Goal: Check status: Check status

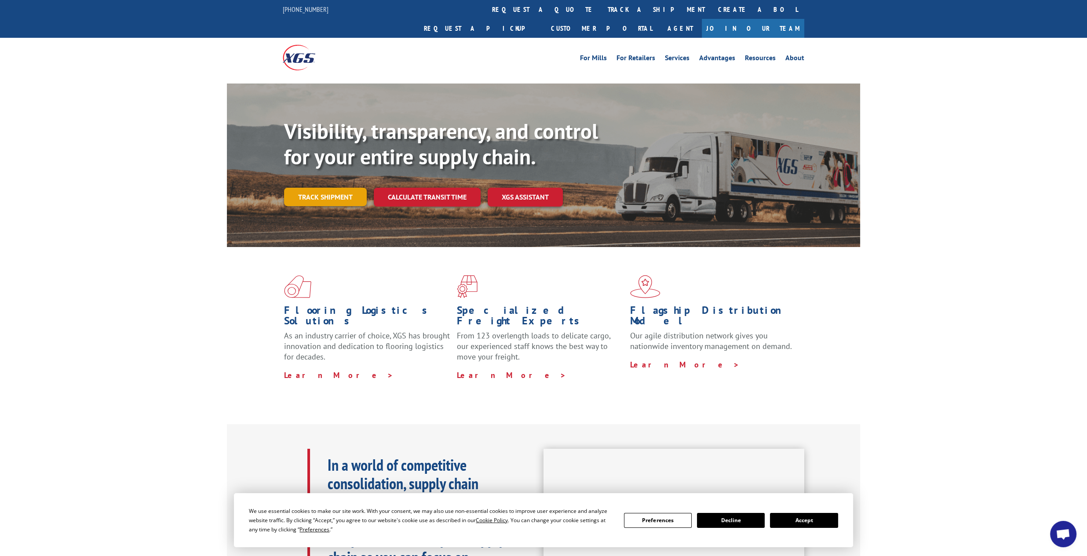
click at [327, 188] on link "Track shipment" at bounding box center [325, 197] width 83 height 18
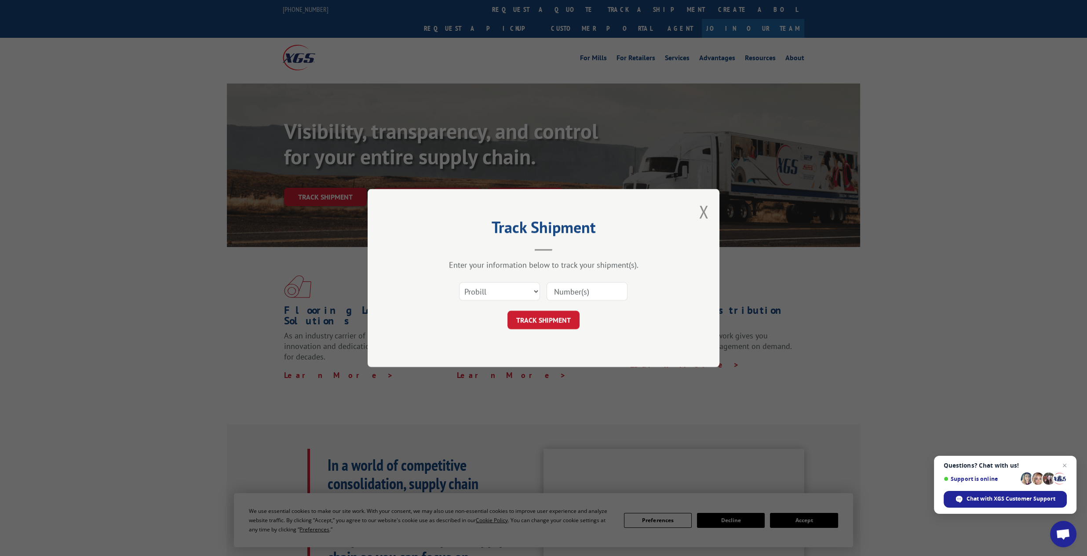
paste input "479406376165"
type input "479406376165"
click at [526, 323] on button "TRACK SHIPMENT" at bounding box center [543, 320] width 72 height 18
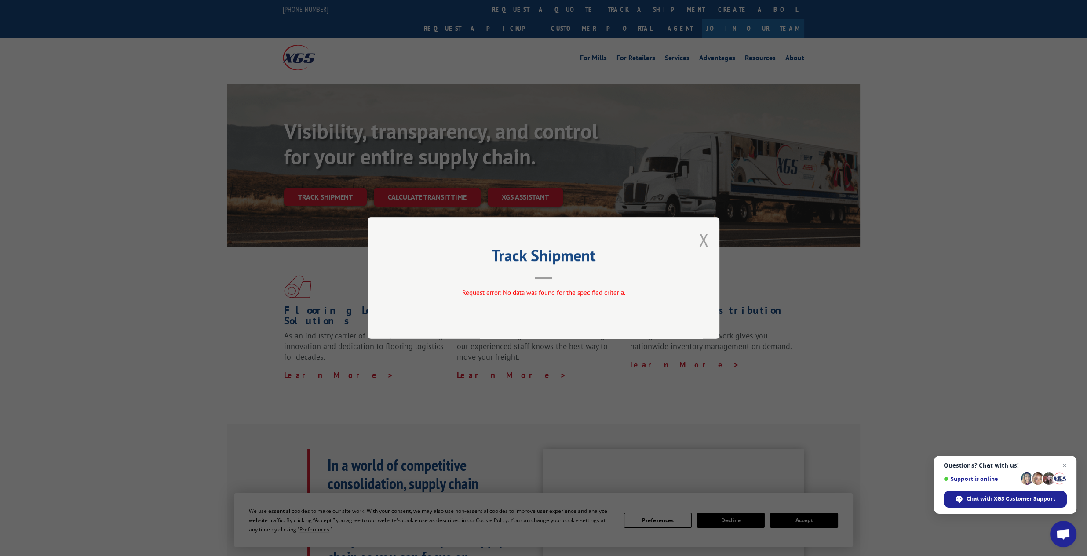
click at [699, 236] on button "Close modal" at bounding box center [703, 239] width 10 height 23
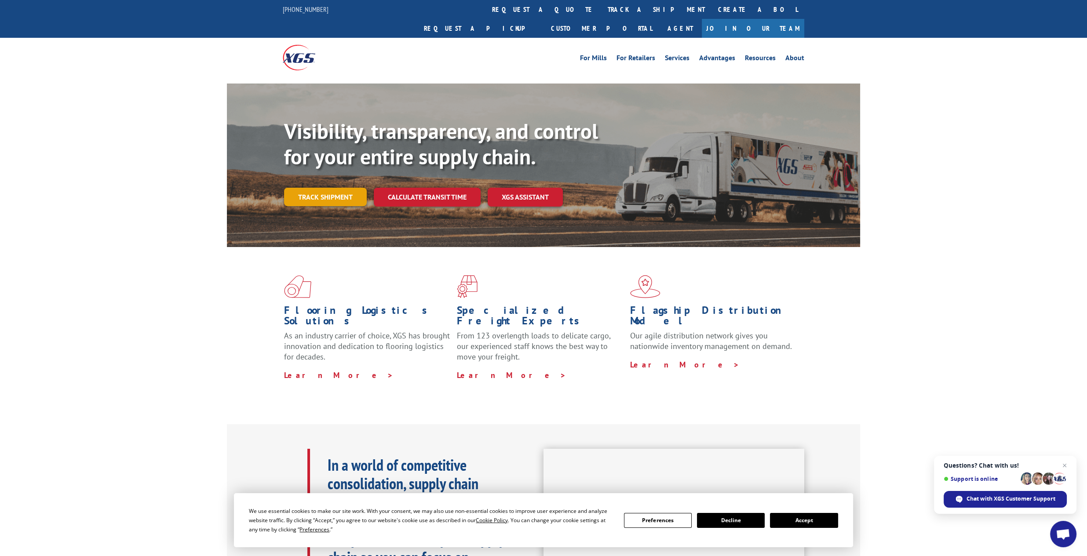
click at [307, 188] on link "Track shipment" at bounding box center [325, 197] width 83 height 18
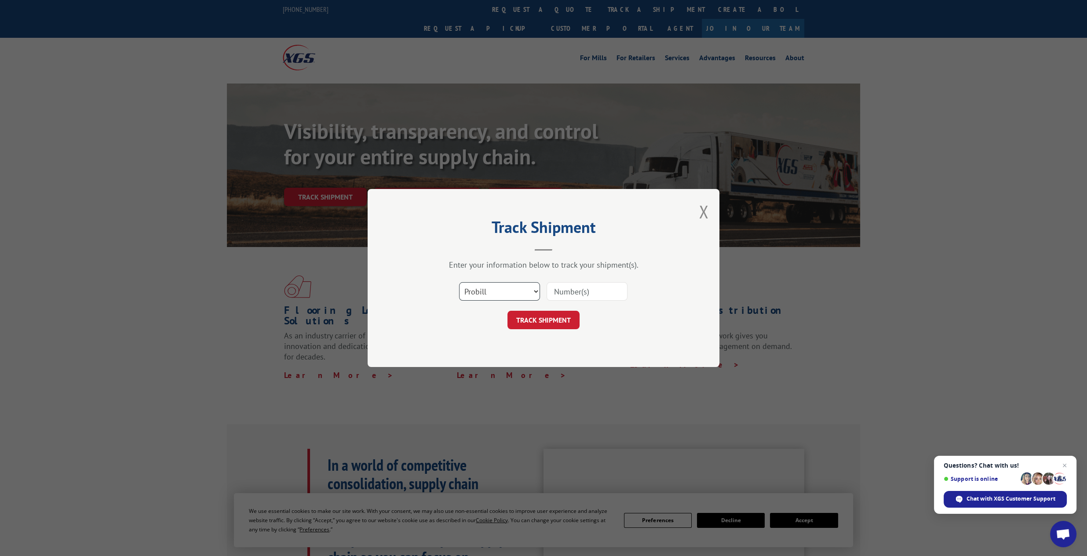
click at [534, 288] on select "Select category... Probill BOL PO" at bounding box center [499, 291] width 81 height 18
select select "po"
click at [459, 282] on select "Select category... Probill BOL PO" at bounding box center [499, 291] width 81 height 18
paste input "479406376165"
type input "479406376165"
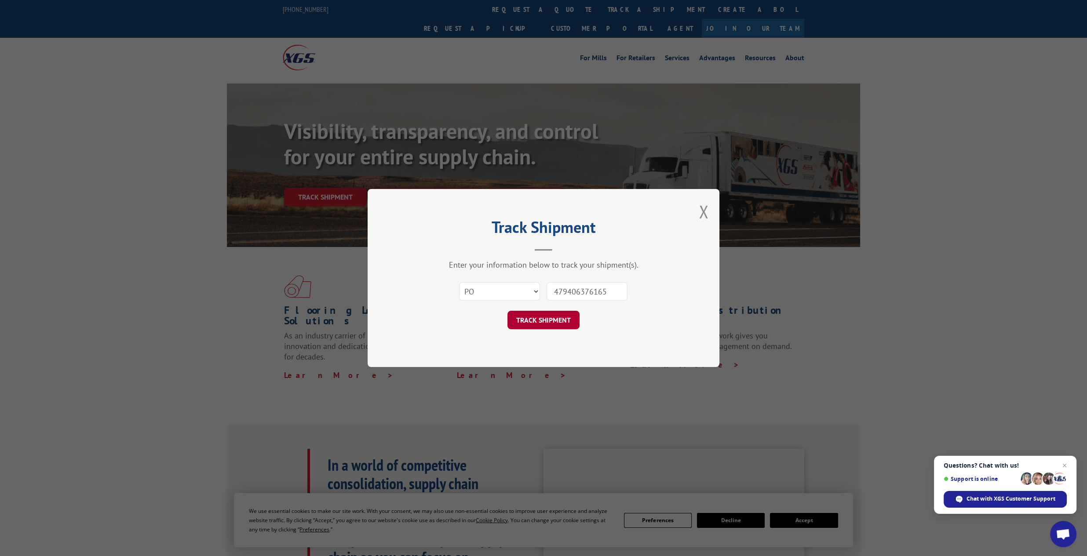
click at [529, 320] on button "TRACK SHIPMENT" at bounding box center [543, 320] width 72 height 18
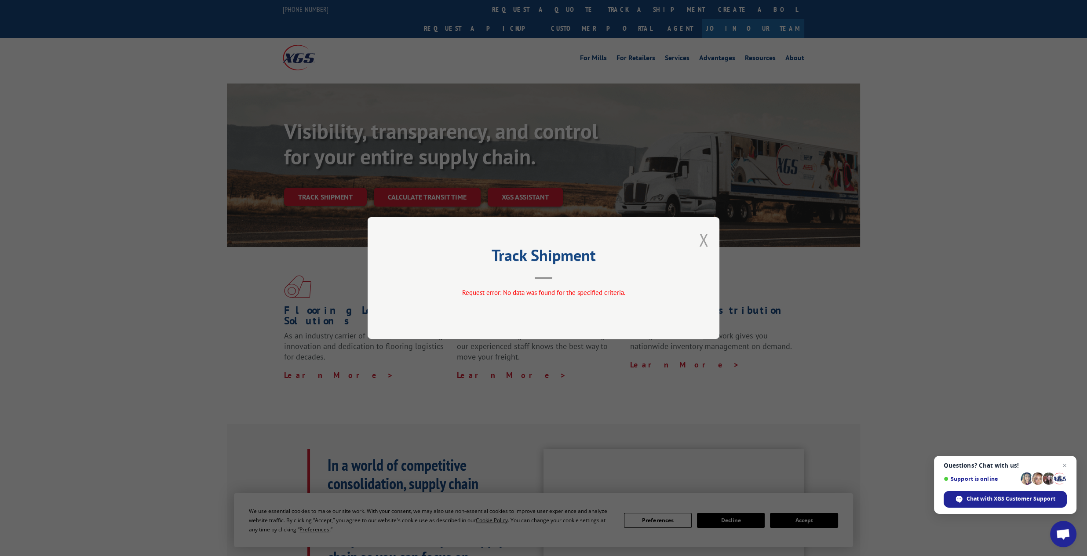
click at [701, 240] on button "Close modal" at bounding box center [703, 239] width 10 height 23
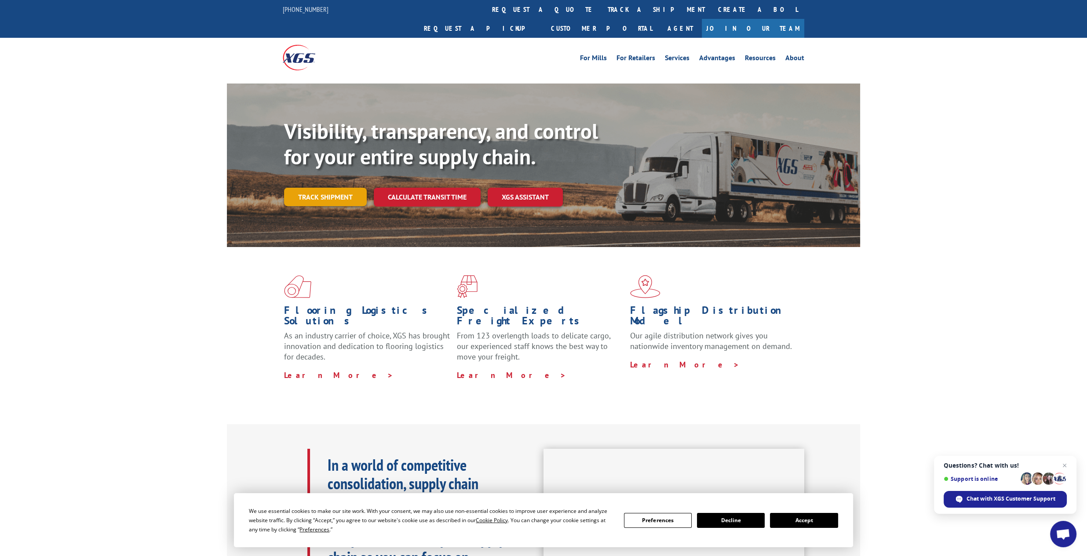
click at [321, 188] on link "Track shipment" at bounding box center [325, 197] width 83 height 18
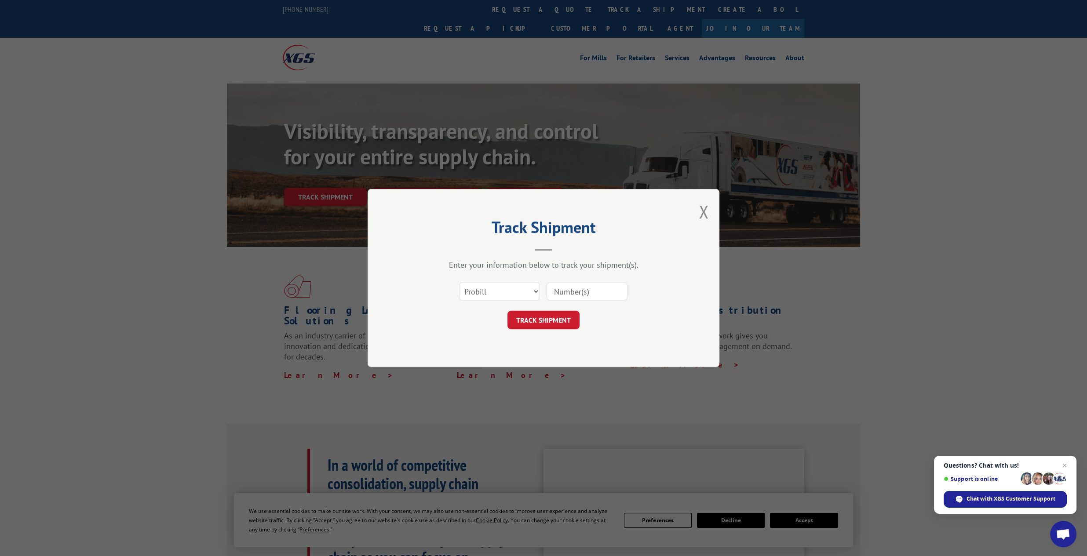
click at [697, 207] on div "Track Shipment Enter your information below to track your shipment(s). Select c…" at bounding box center [543, 278] width 352 height 178
